Goal: Task Accomplishment & Management: Use online tool/utility

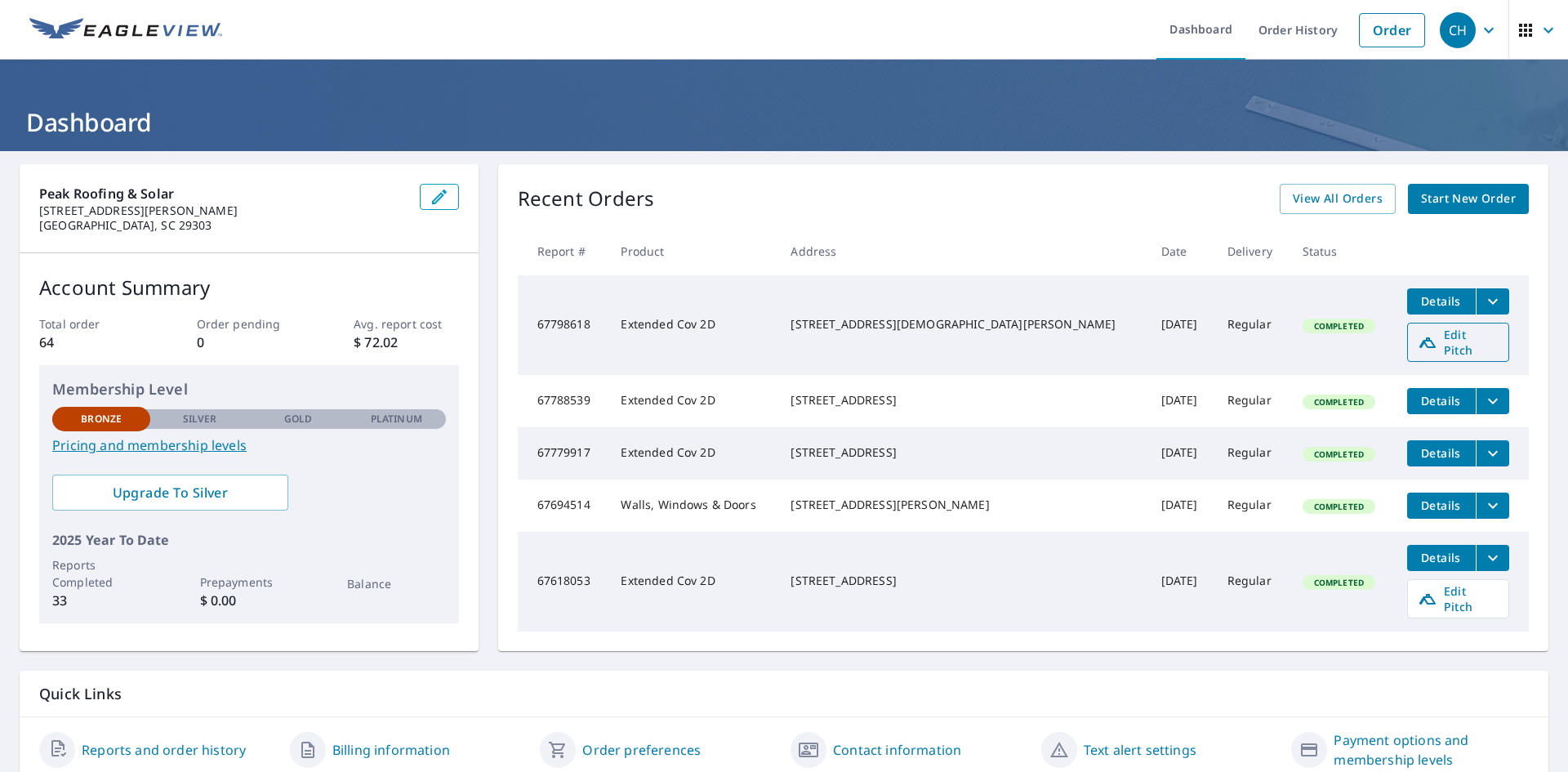
click at [1435, 336] on span "Edit Pitch" at bounding box center [1458, 342] width 81 height 31
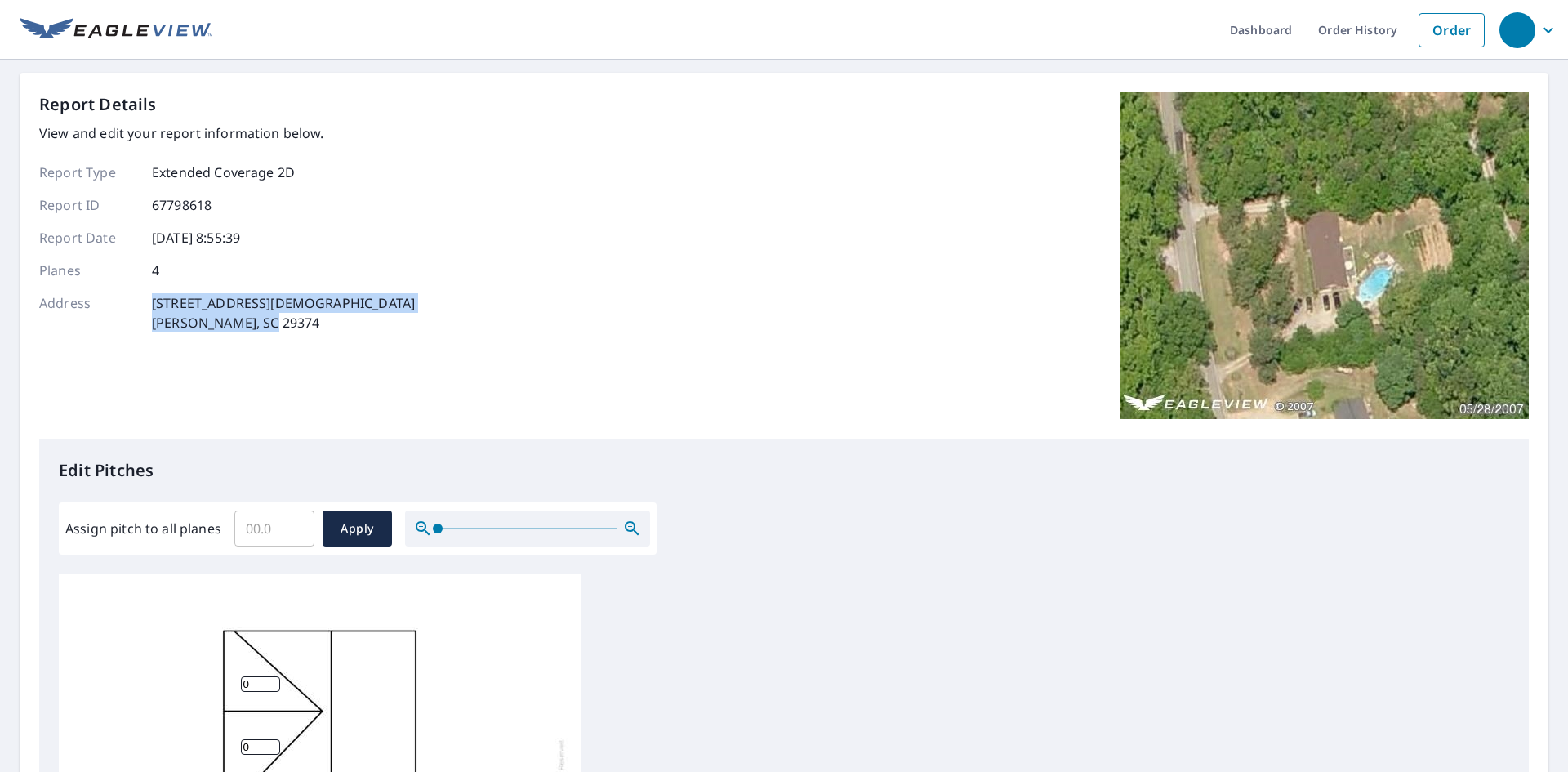
drag, startPoint x: 272, startPoint y: 320, endPoint x: 142, endPoint y: 304, distance: 131.0
click at [142, 304] on div "Address [STREET_ADDRESS][DEMOGRAPHIC_DATA][PERSON_NAME]" at bounding box center [226, 313] width 375 height 39
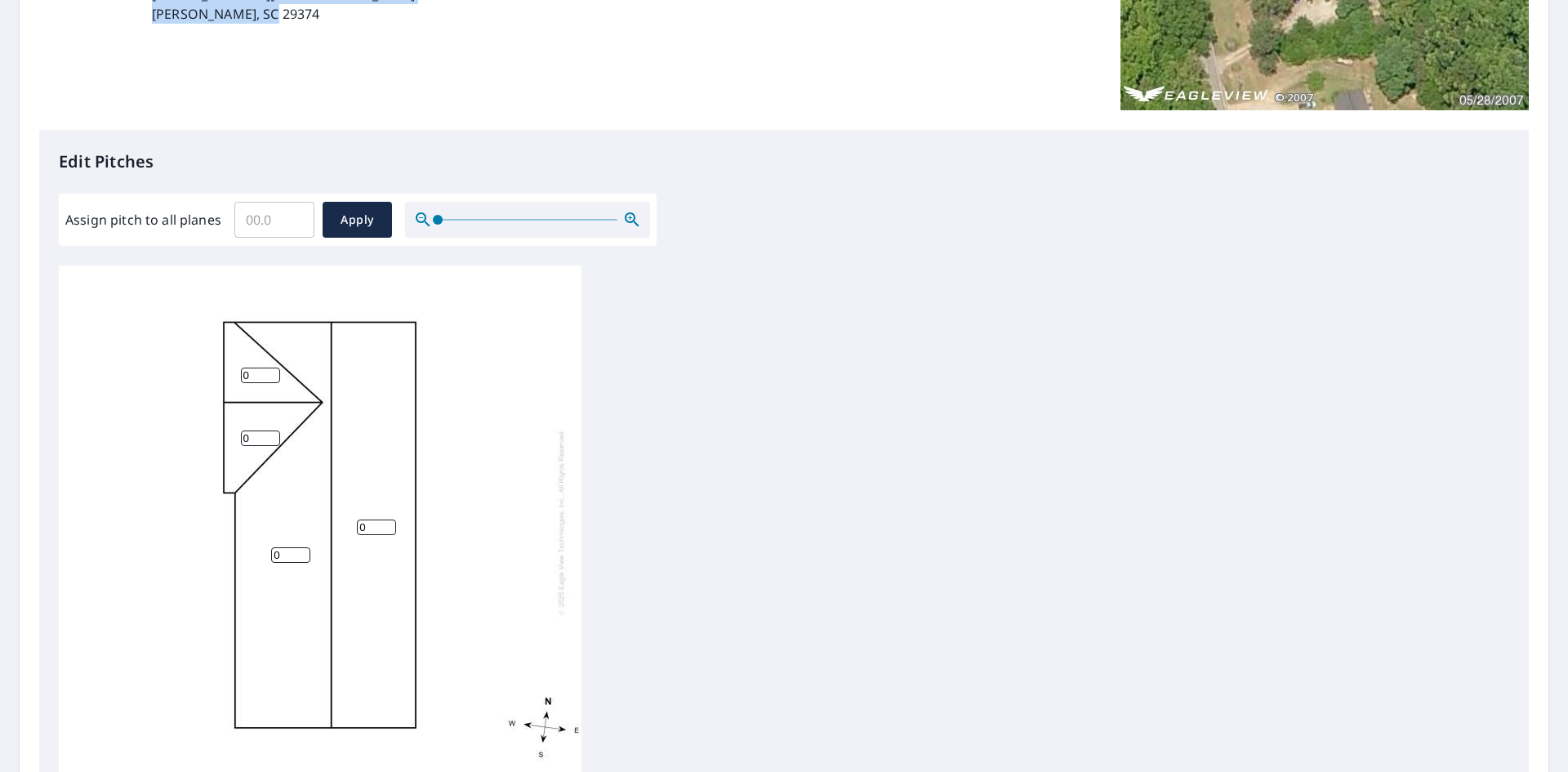
scroll to position [408, 0]
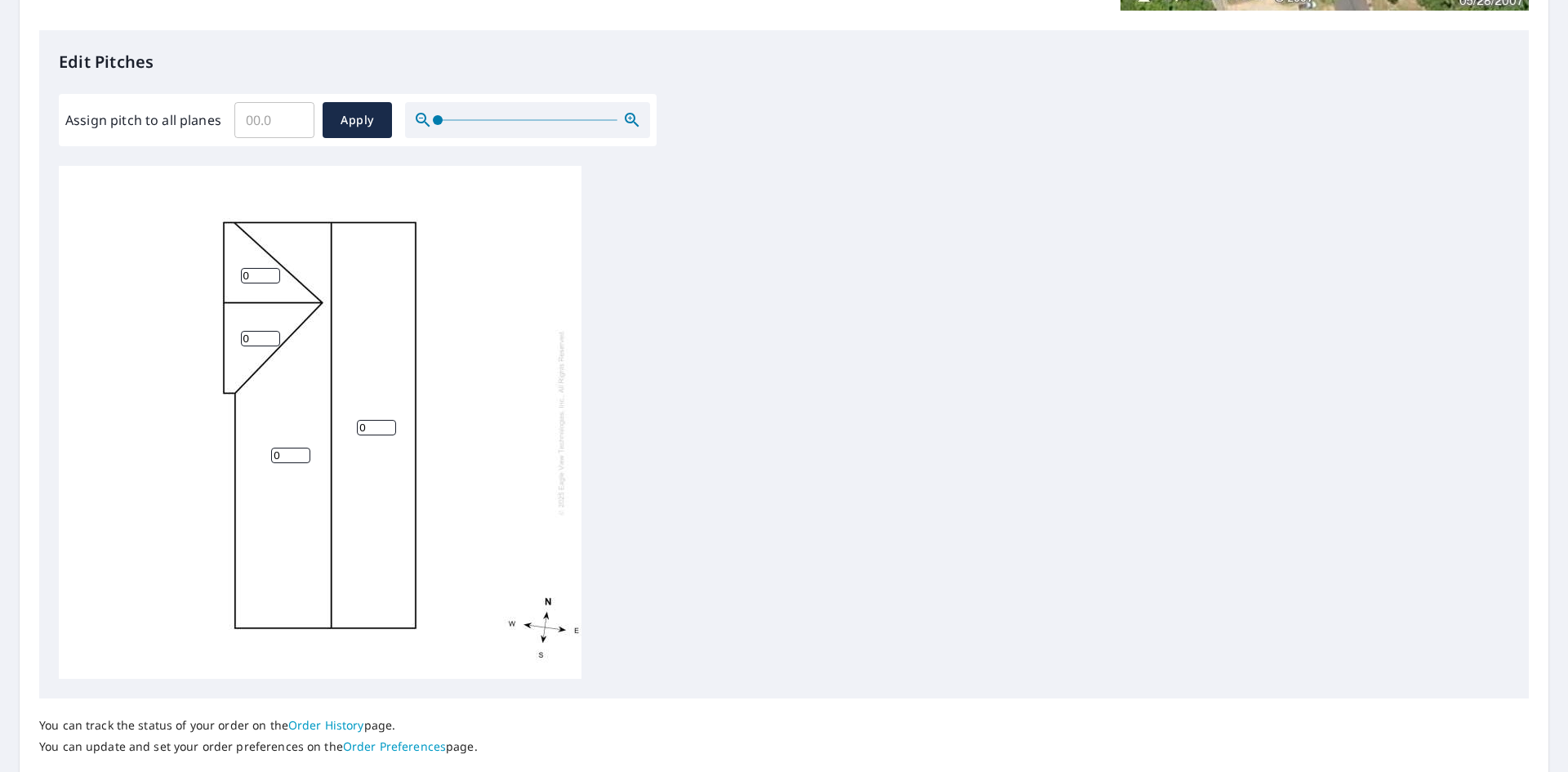
click at [256, 113] on input "Assign pitch to all planes" at bounding box center [274, 120] width 80 height 46
type input "4"
click at [340, 122] on span "Apply" at bounding box center [357, 121] width 43 height 20
type input "4"
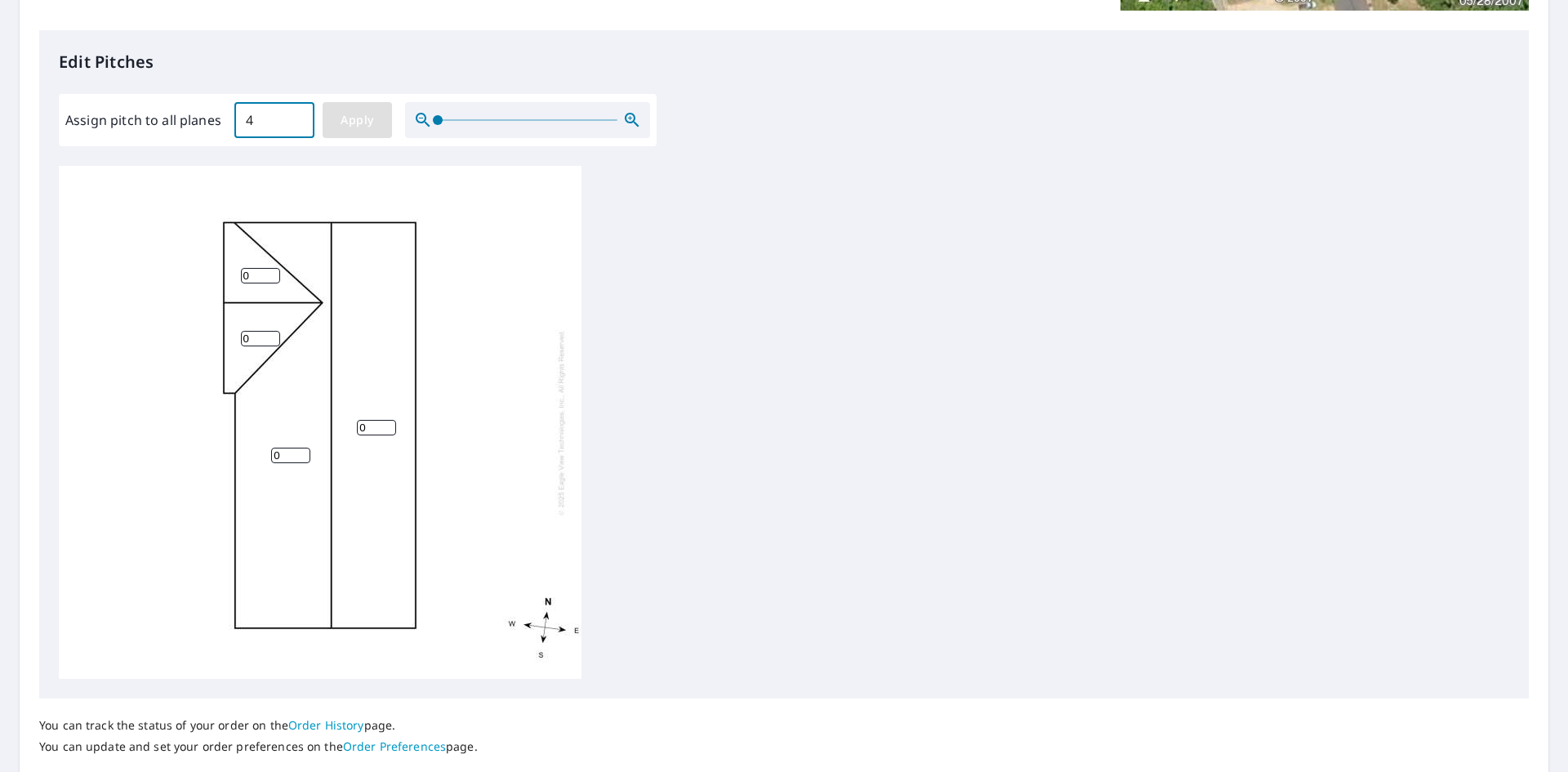
type input "4"
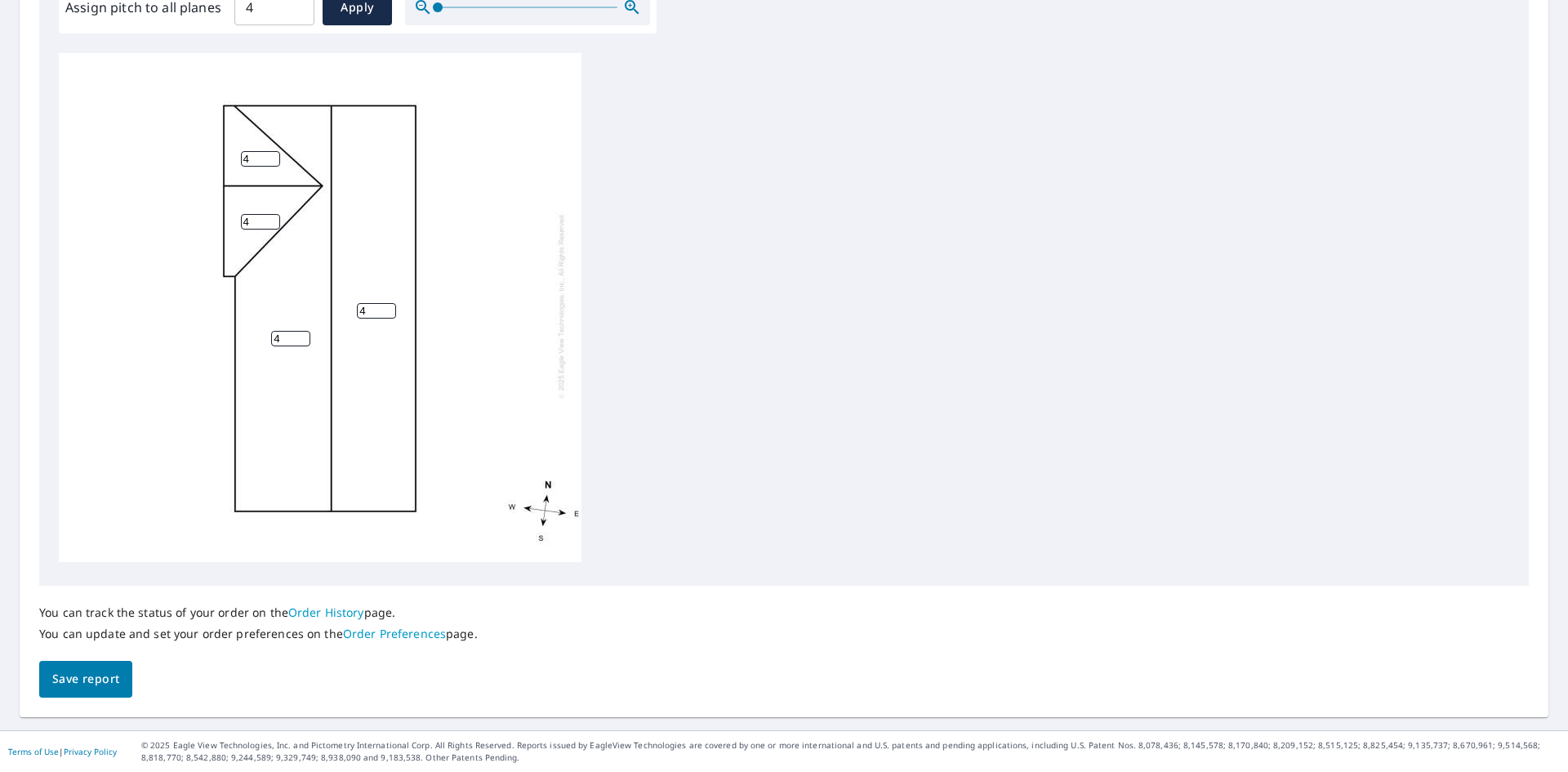
click at [87, 682] on span "Save report" at bounding box center [85, 679] width 67 height 20
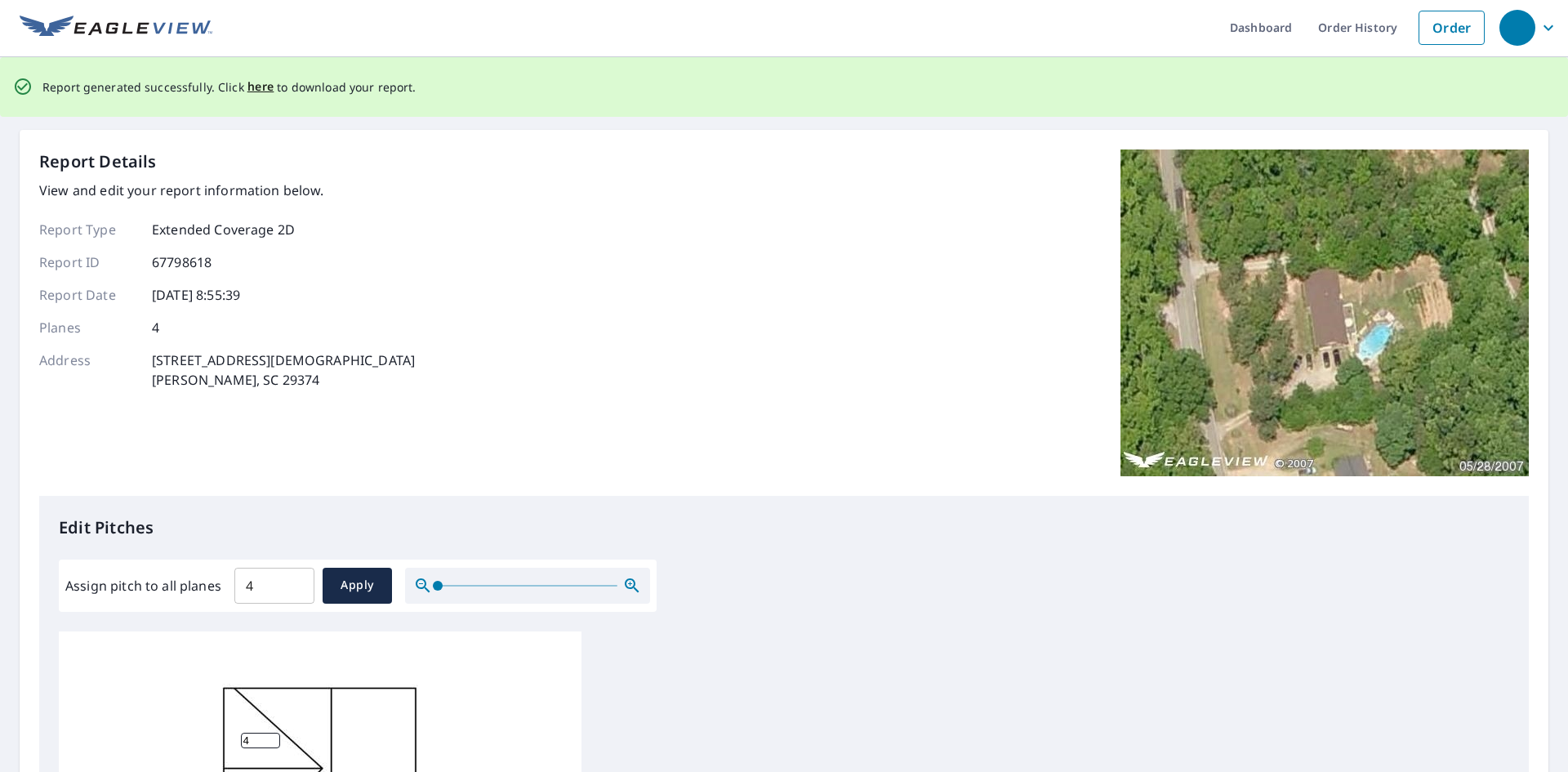
scroll to position [0, 0]
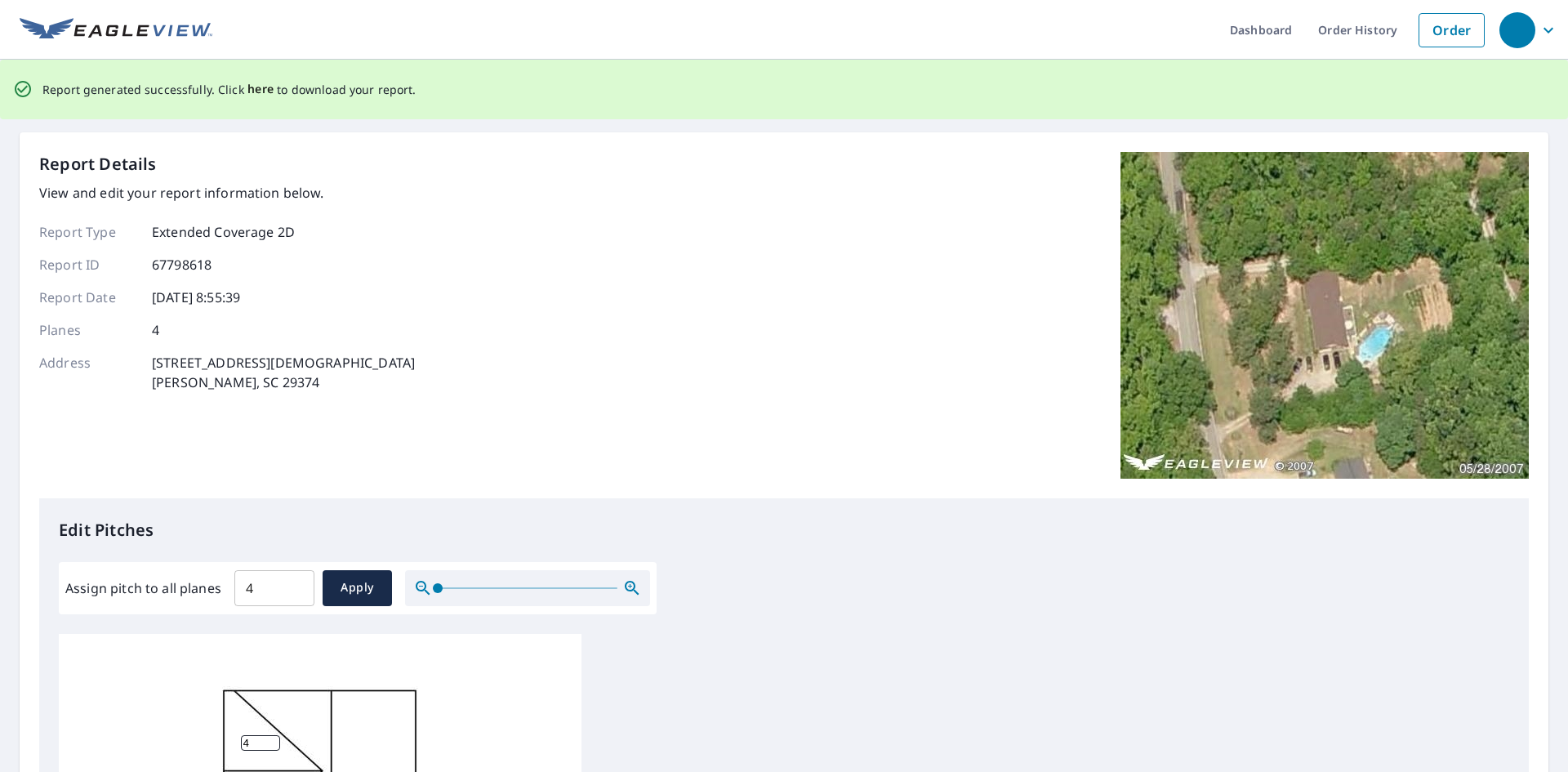
click at [265, 89] on span "here" at bounding box center [261, 89] width 27 height 20
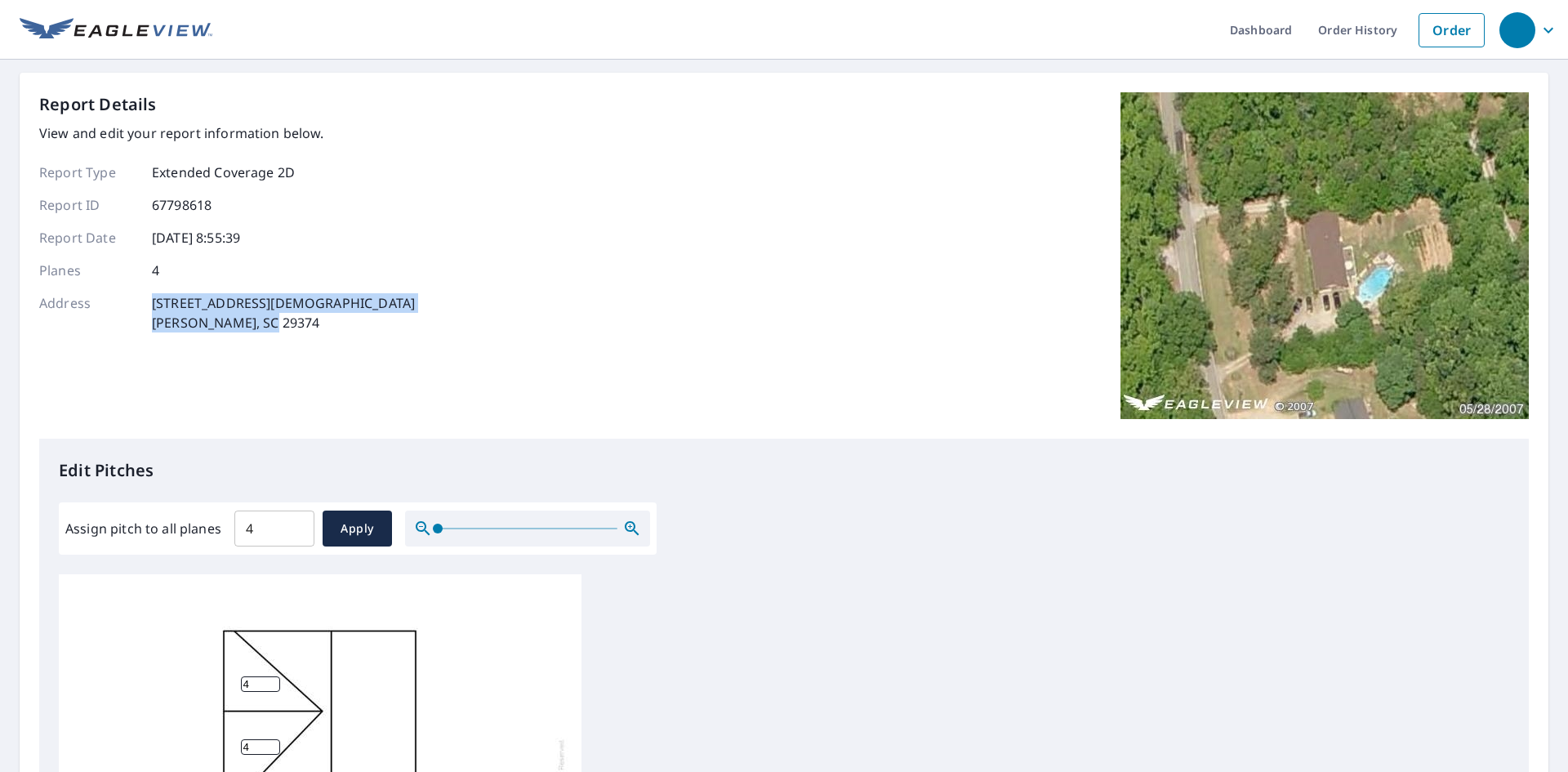
drag, startPoint x: 266, startPoint y: 383, endPoint x: 153, endPoint y: 304, distance: 137.9
click at [153, 304] on p "[STREET_ADDRESS][DEMOGRAPHIC_DATA][PERSON_NAME]" at bounding box center [283, 313] width 263 height 39
copy p "[STREET_ADDRESS][DEMOGRAPHIC_DATA][PERSON_NAME]"
